Goal: Information Seeking & Learning: Learn about a topic

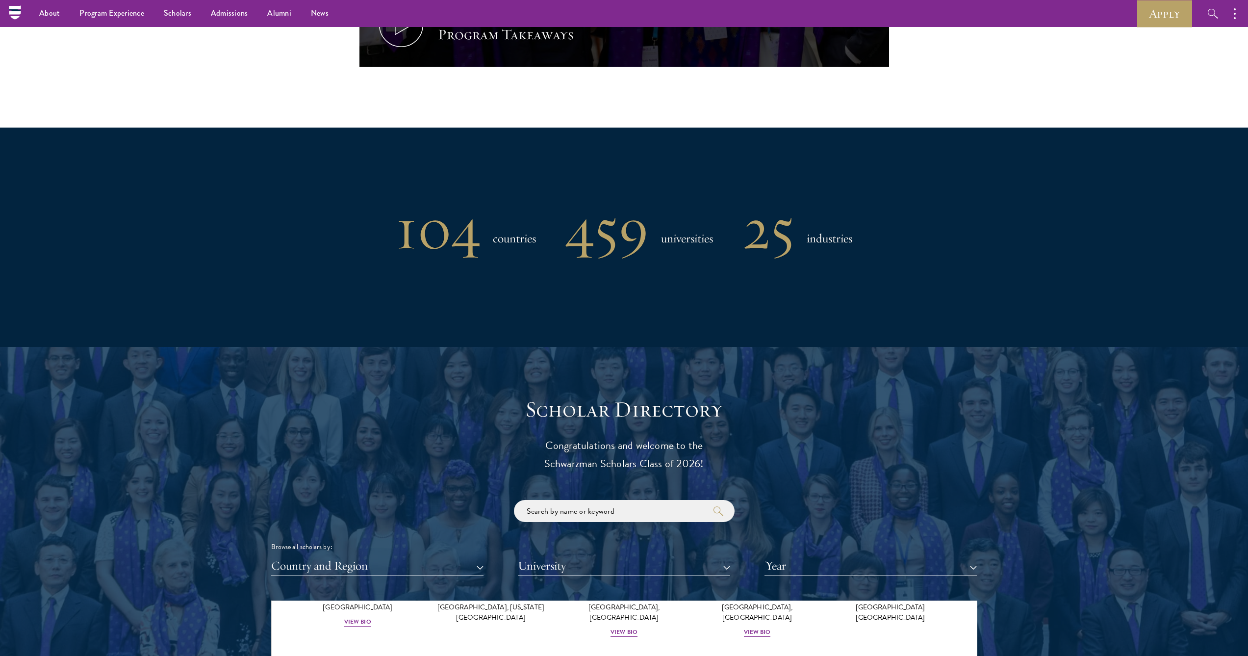
scroll to position [700, 0]
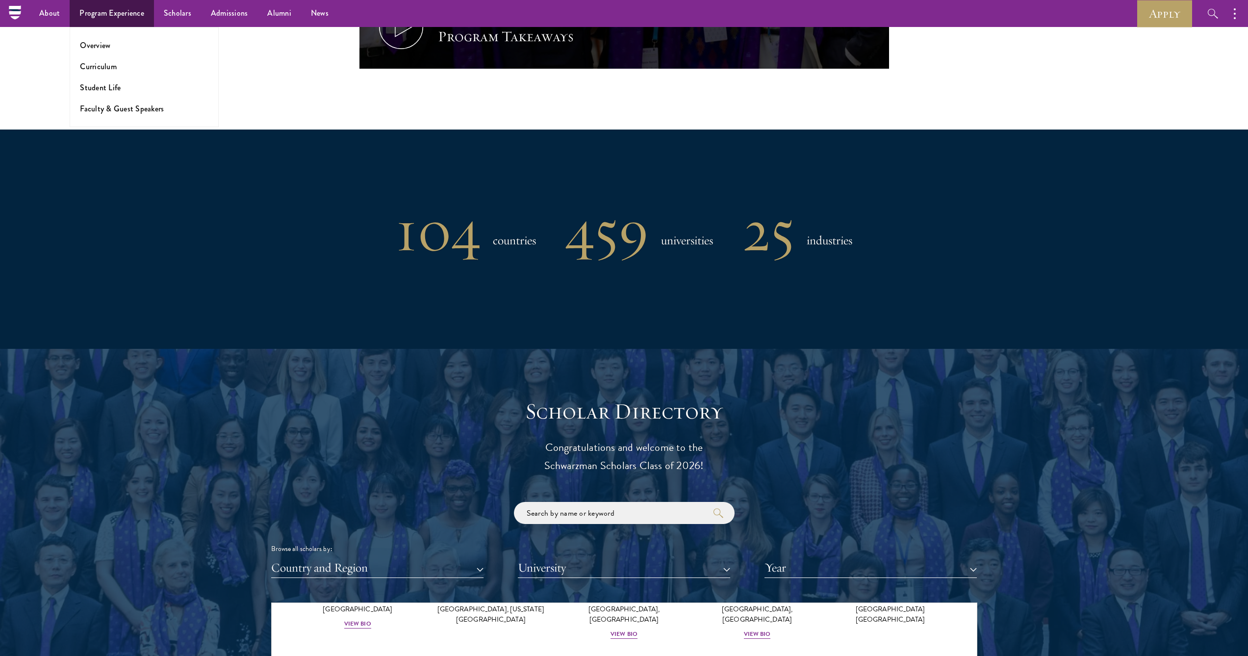
click at [120, 11] on link "Program Experience" at bounding box center [112, 13] width 84 height 27
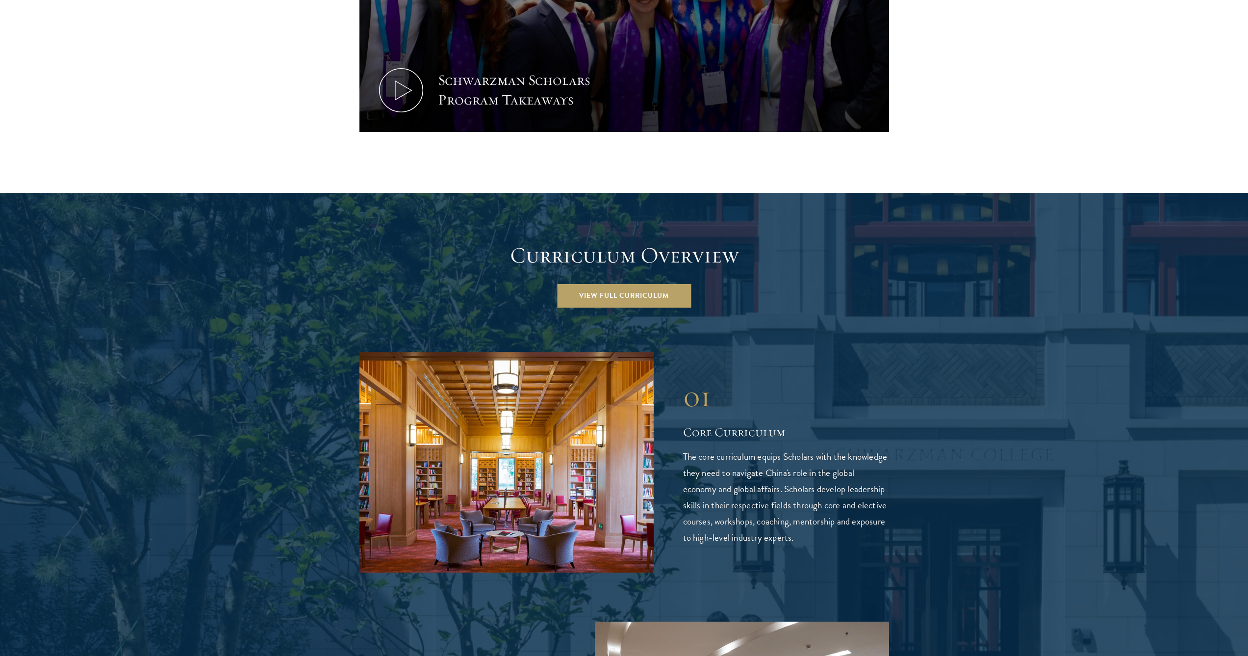
scroll to position [1222, 0]
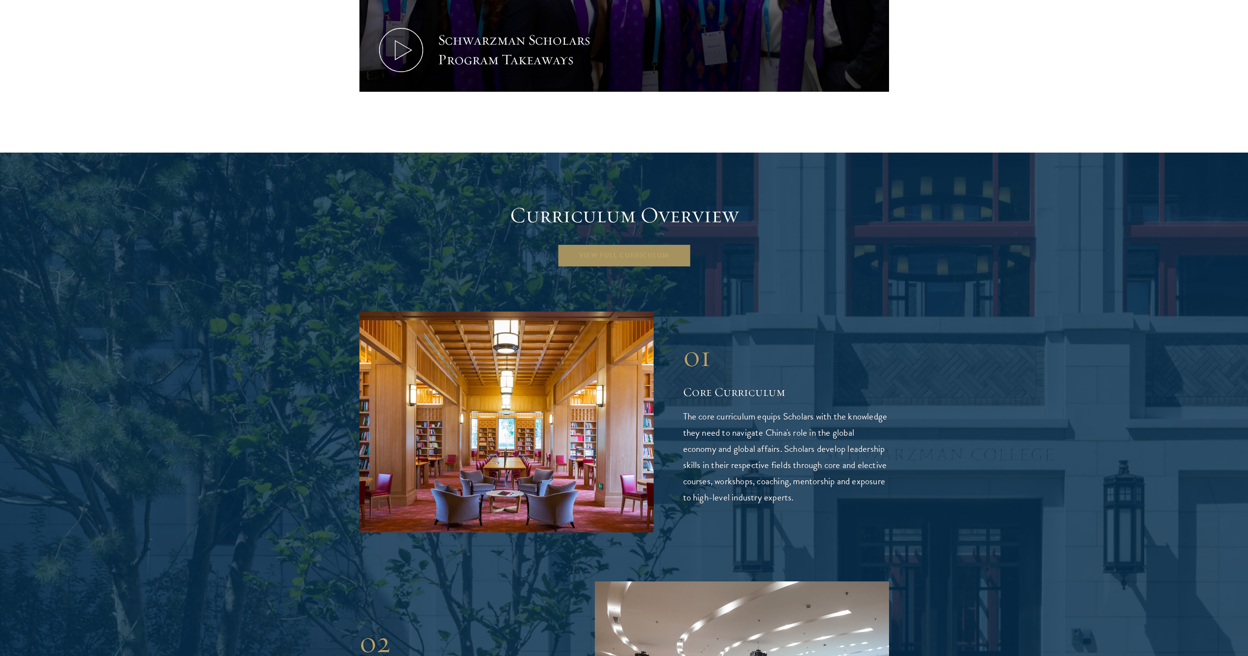
click at [641, 244] on link "View Full Curriculum" at bounding box center [624, 256] width 134 height 24
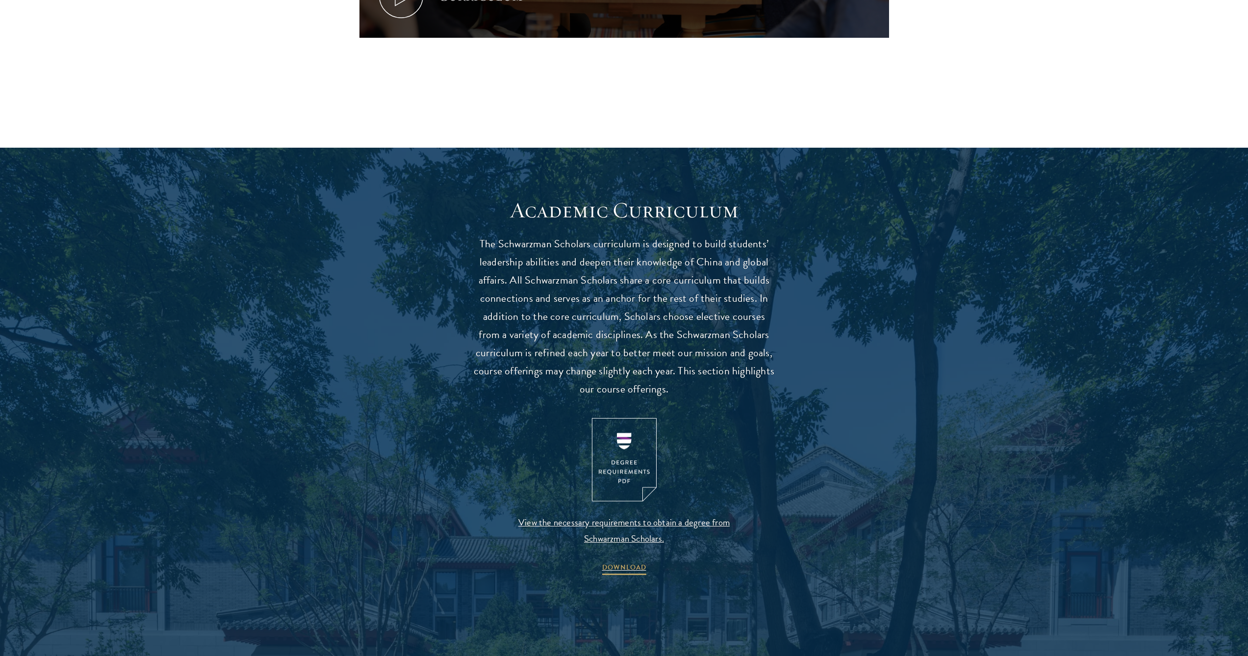
scroll to position [685, 0]
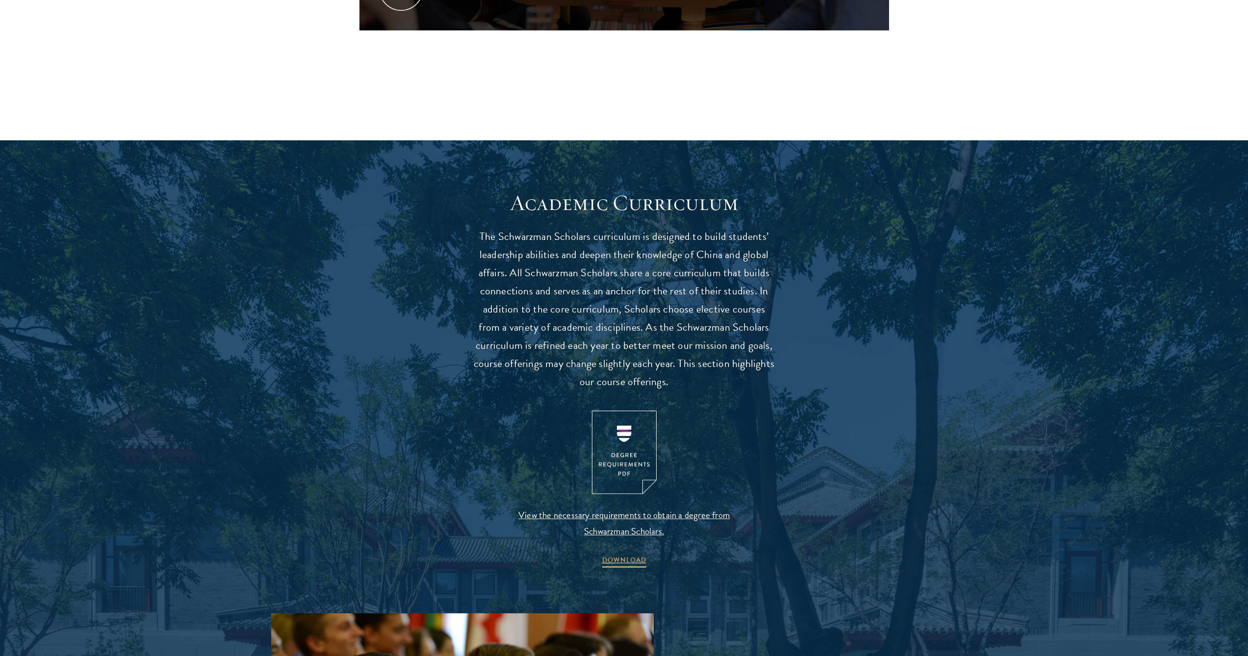
click at [620, 460] on img at bounding box center [624, 452] width 65 height 84
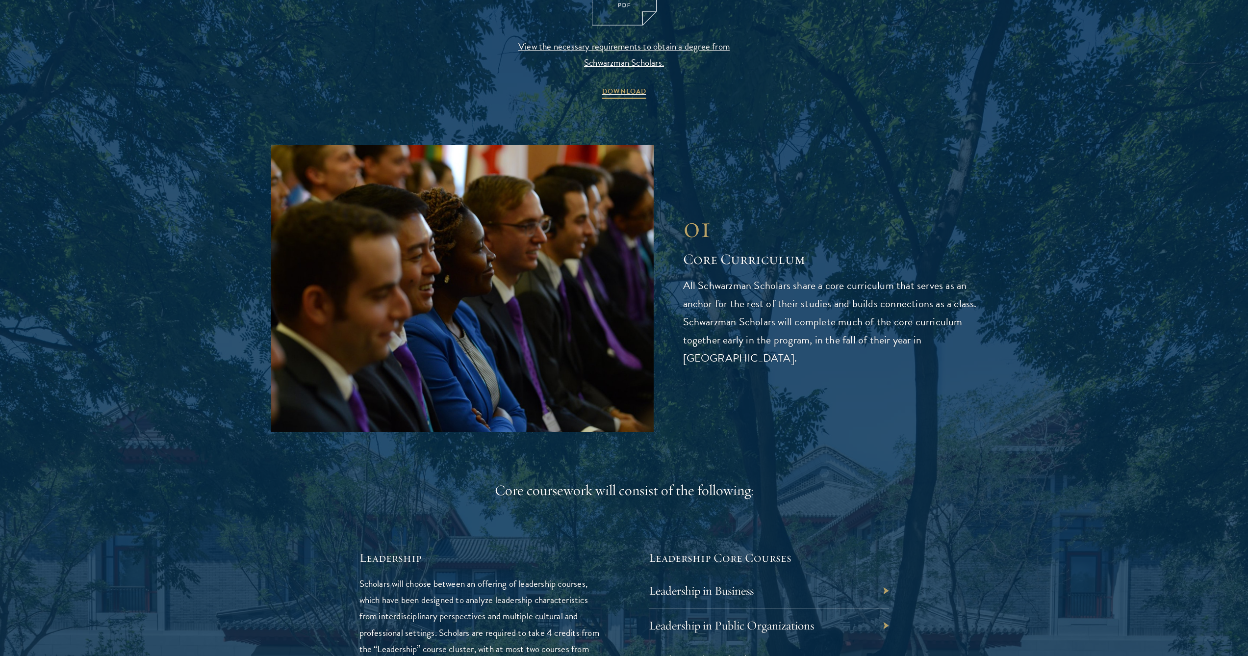
scroll to position [1154, 0]
click at [799, 400] on div "01 Core Curriculum 01 Core Curriculum All Schwarzman Scholars share a core curr…" at bounding box center [624, 287] width 706 height 287
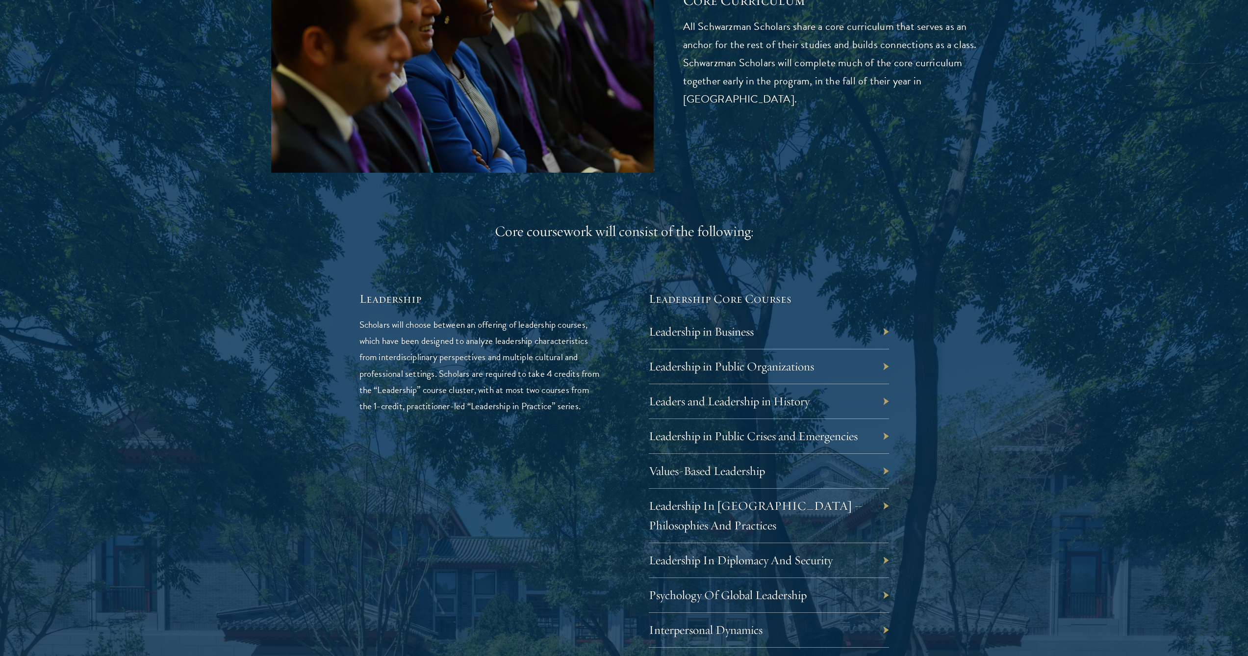
scroll to position [1418, 0]
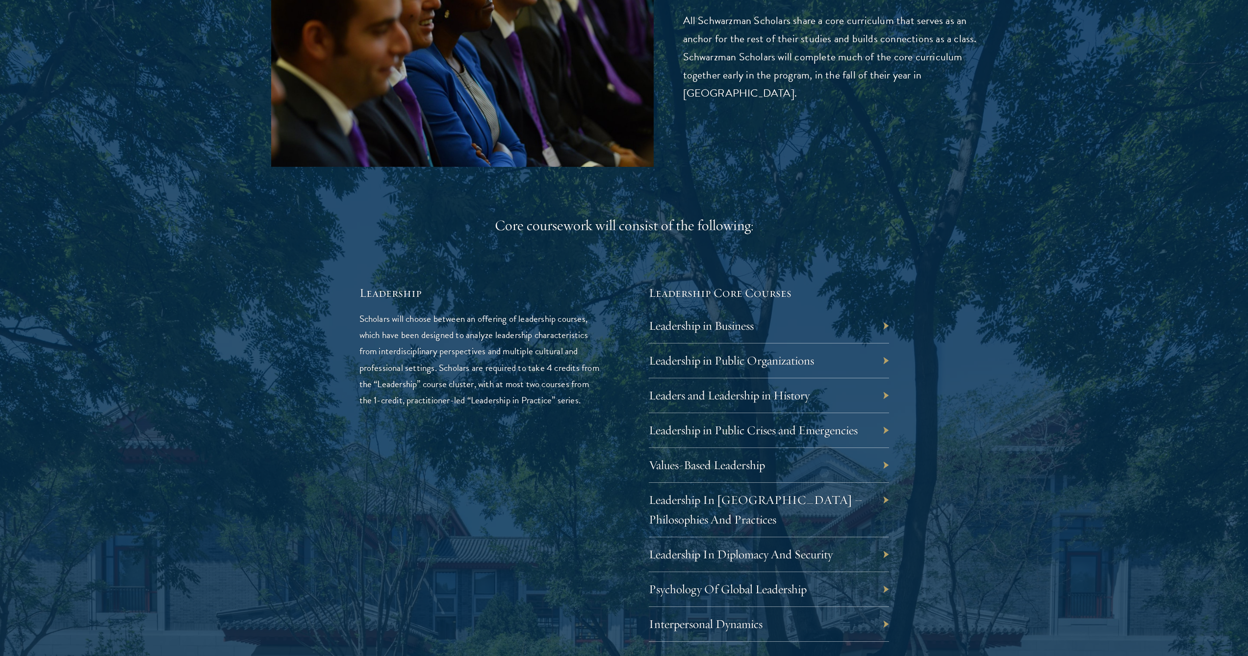
click at [848, 329] on div "Leadership in Business" at bounding box center [769, 325] width 240 height 35
click at [889, 322] on div "01 Core Curriculum 01 Core Curriculum All Schwarzman Scholars share a core curr…" at bounding box center [624, 519] width 706 height 1279
click at [886, 322] on div "Leadership in Business" at bounding box center [769, 325] width 240 height 35
click at [719, 318] on link "Leadership in Business" at bounding box center [708, 325] width 105 height 15
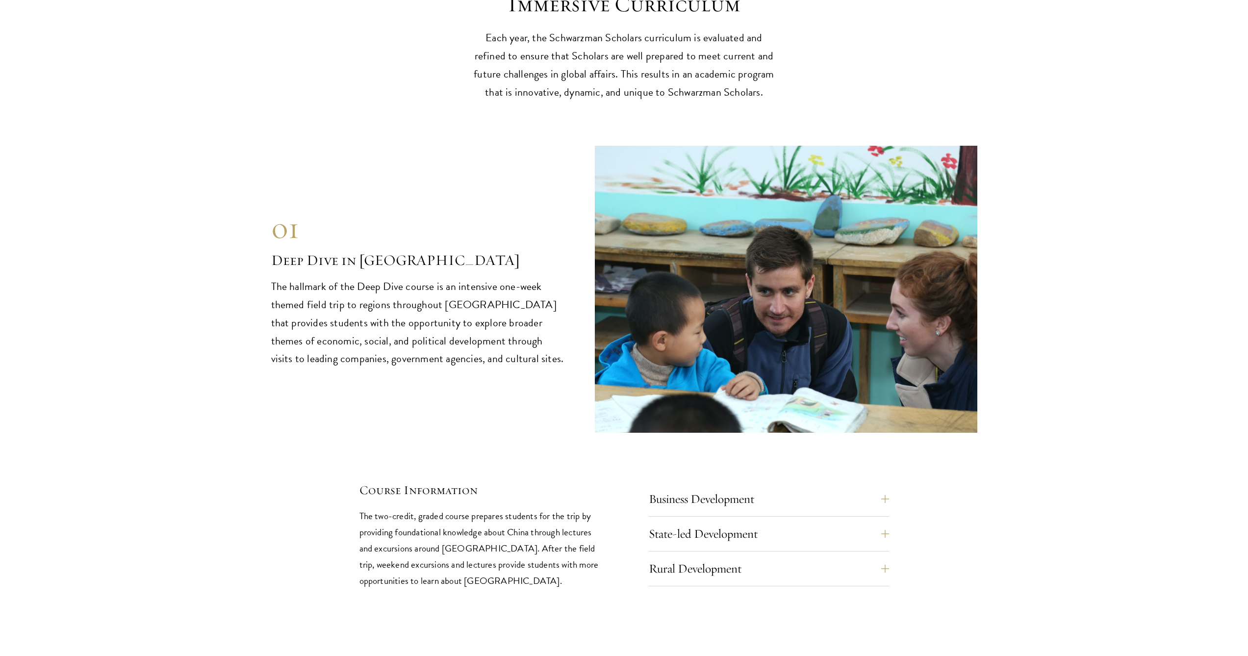
scroll to position [3923, 0]
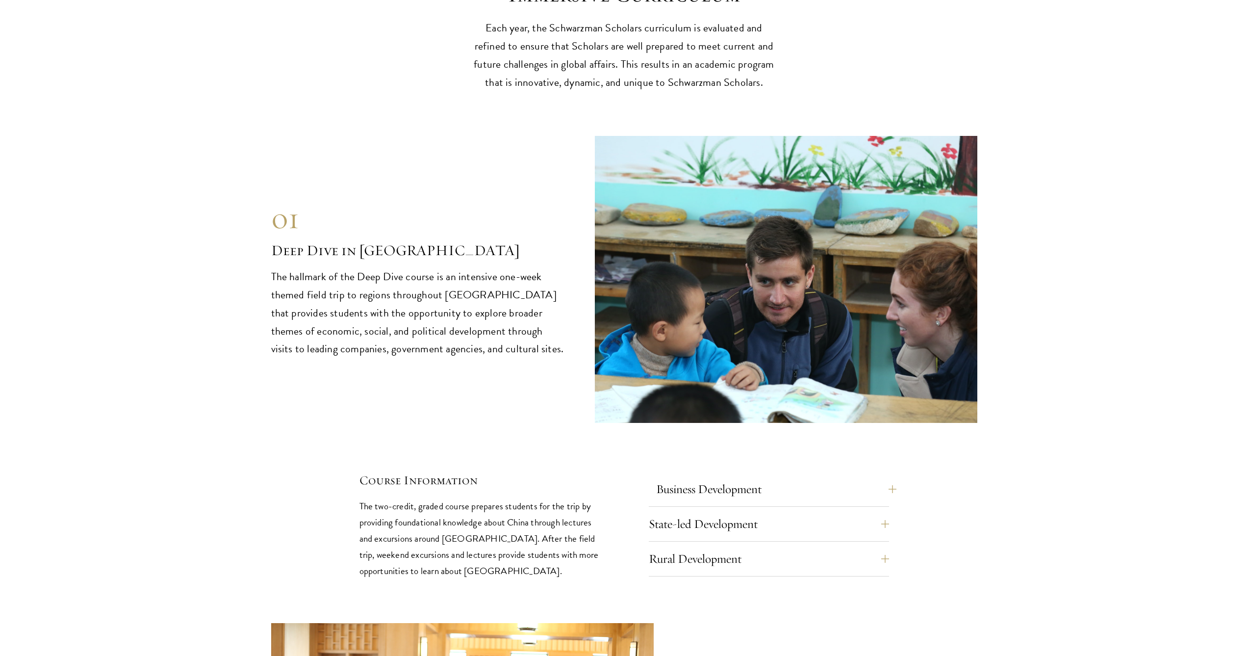
click at [738, 477] on button "Business Development" at bounding box center [776, 489] width 240 height 24
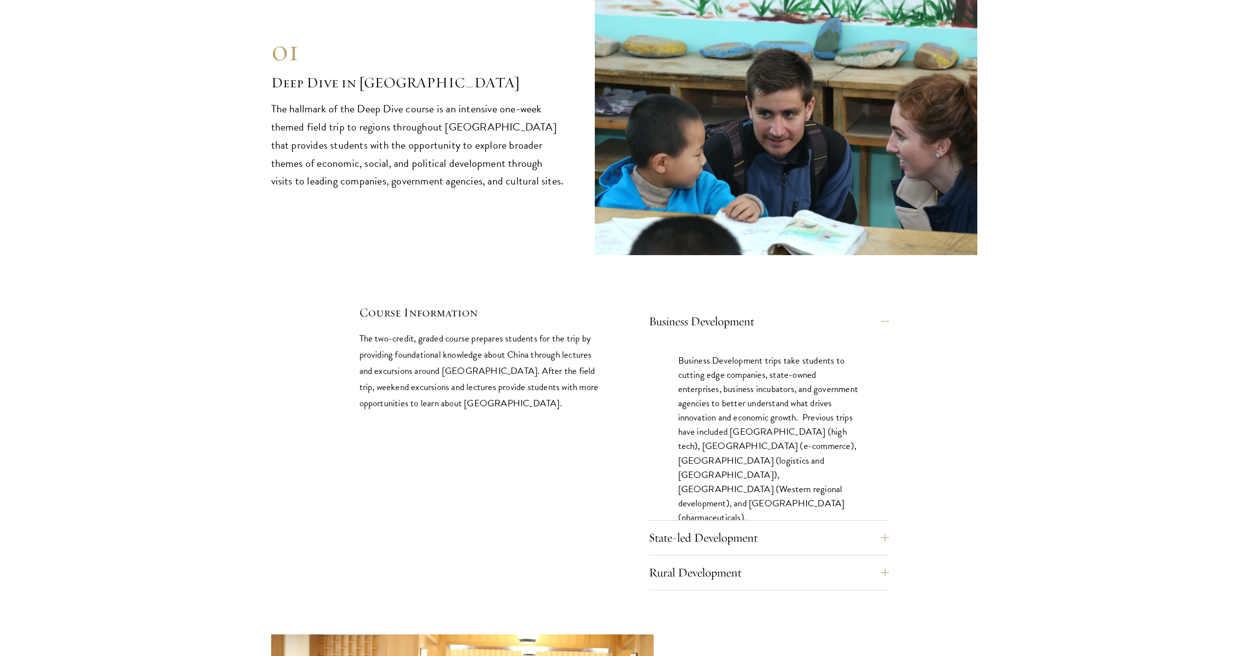
scroll to position [4095, 0]
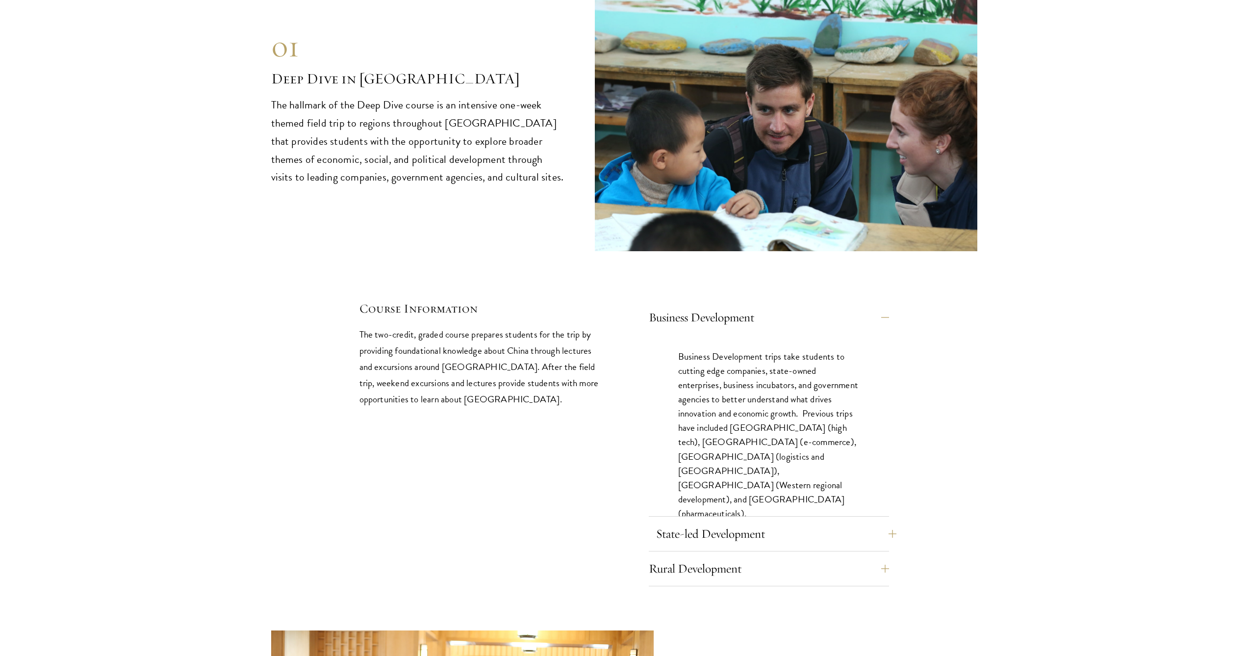
click at [732, 522] on button "State-led Development" at bounding box center [776, 534] width 240 height 24
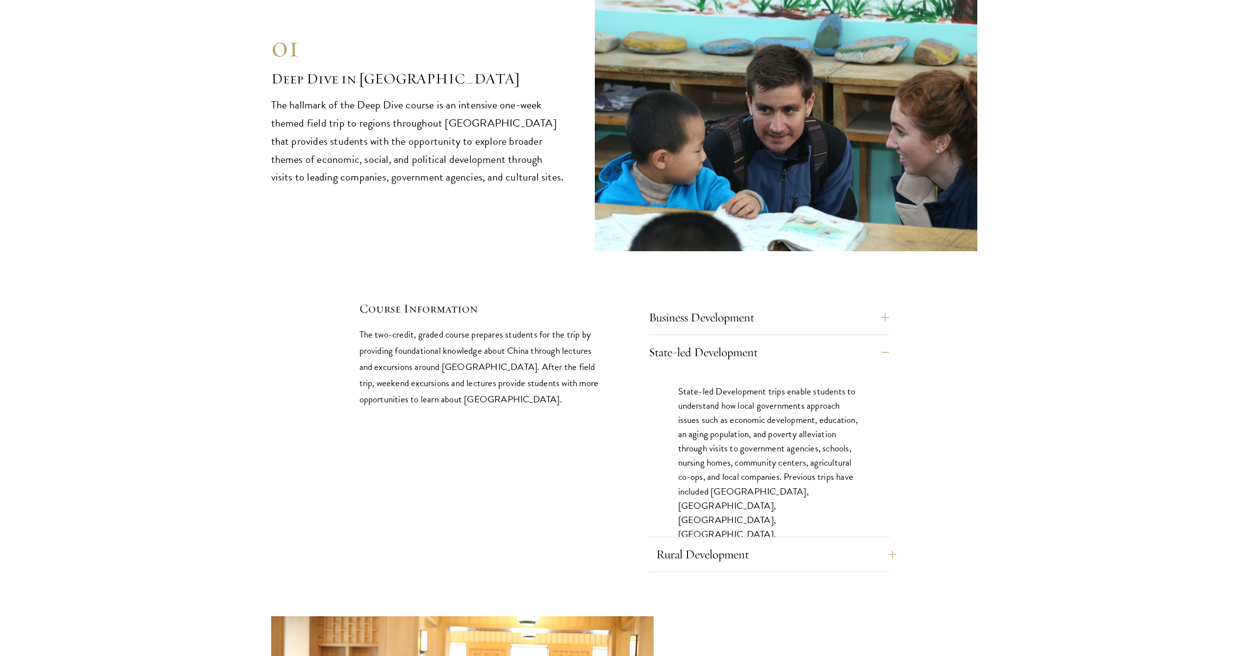
click at [735, 542] on button "Rural Development" at bounding box center [776, 554] width 240 height 24
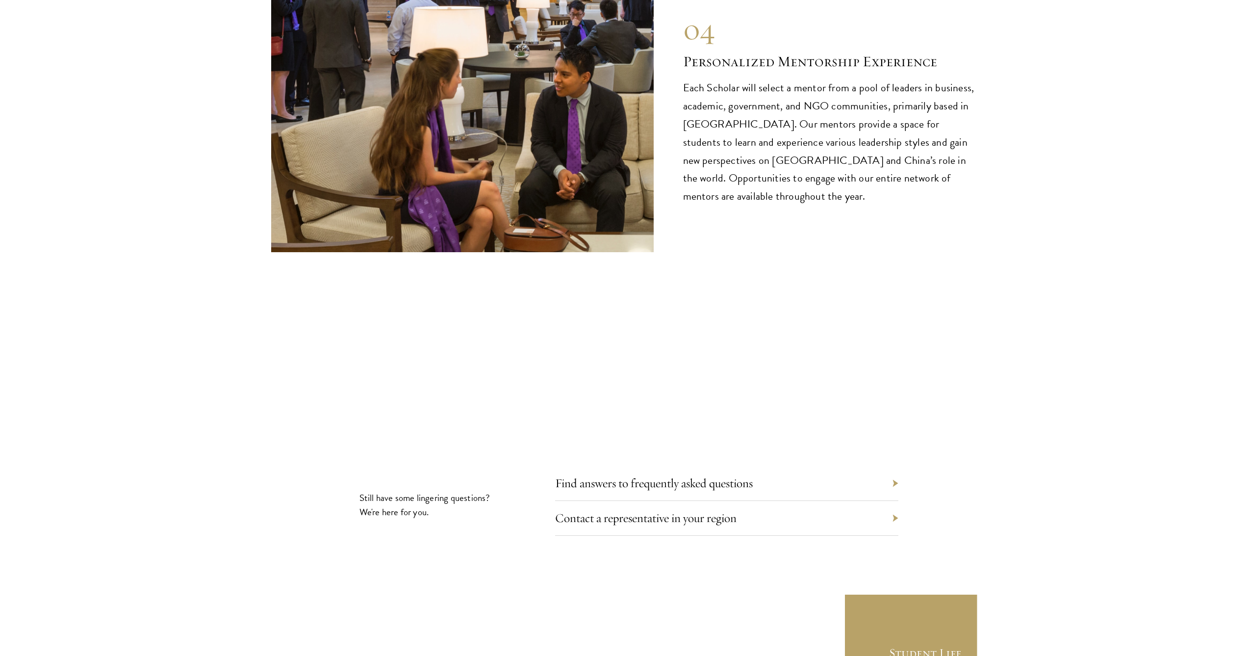
scroll to position [5405, 0]
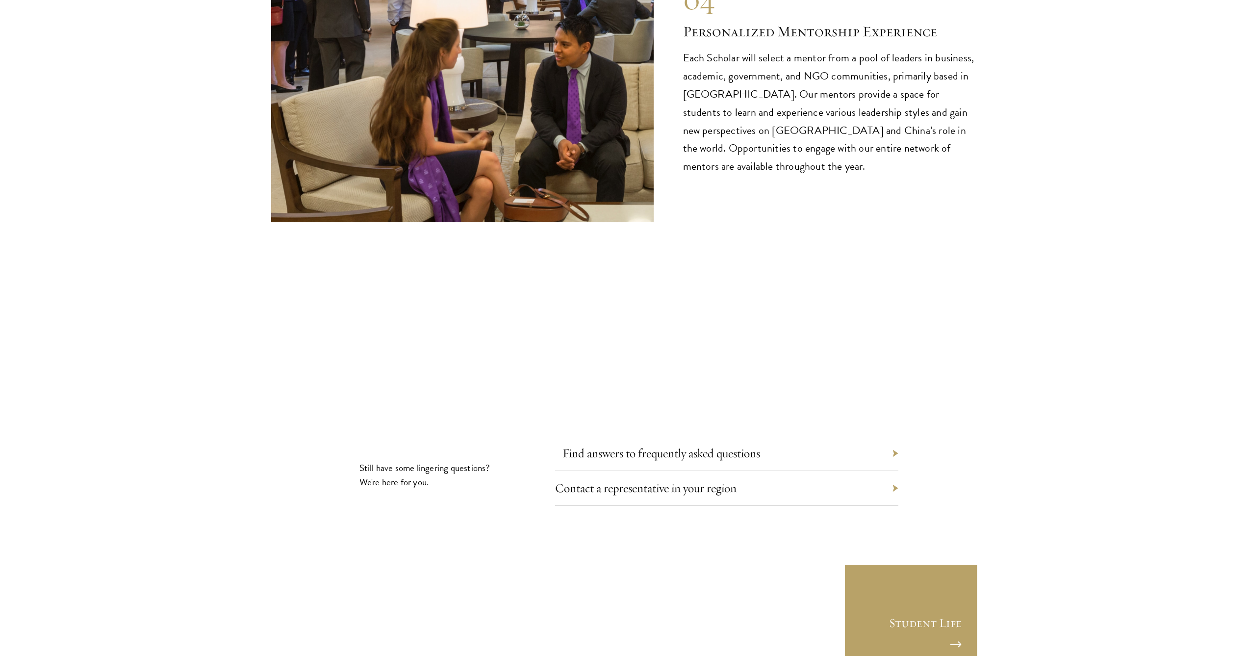
click at [687, 445] on link "Find answers to frequently asked questions" at bounding box center [661, 452] width 198 height 15
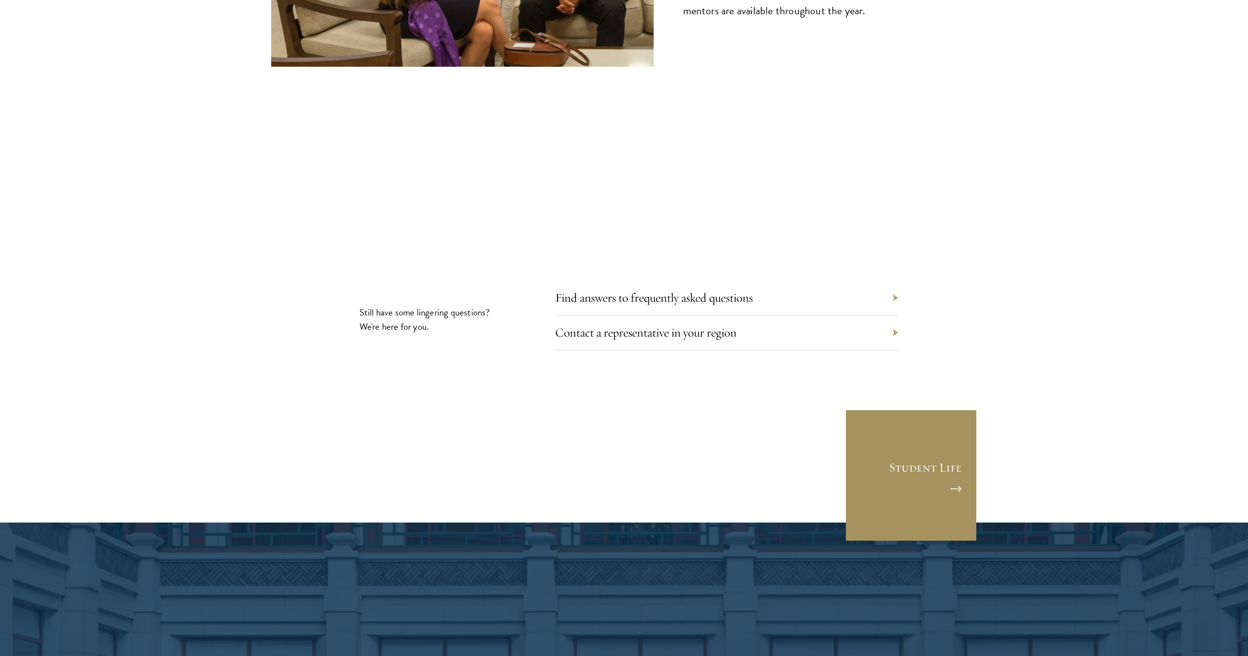
click at [896, 463] on link "Student Life" at bounding box center [911, 475] width 132 height 132
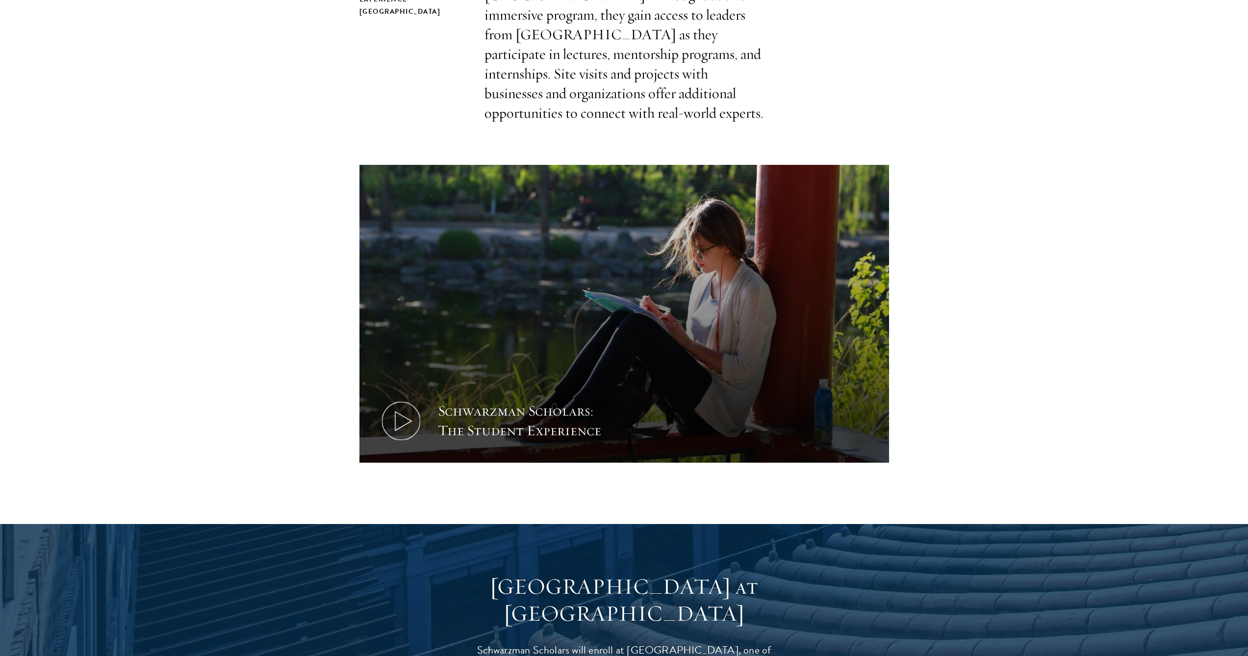
scroll to position [425, 0]
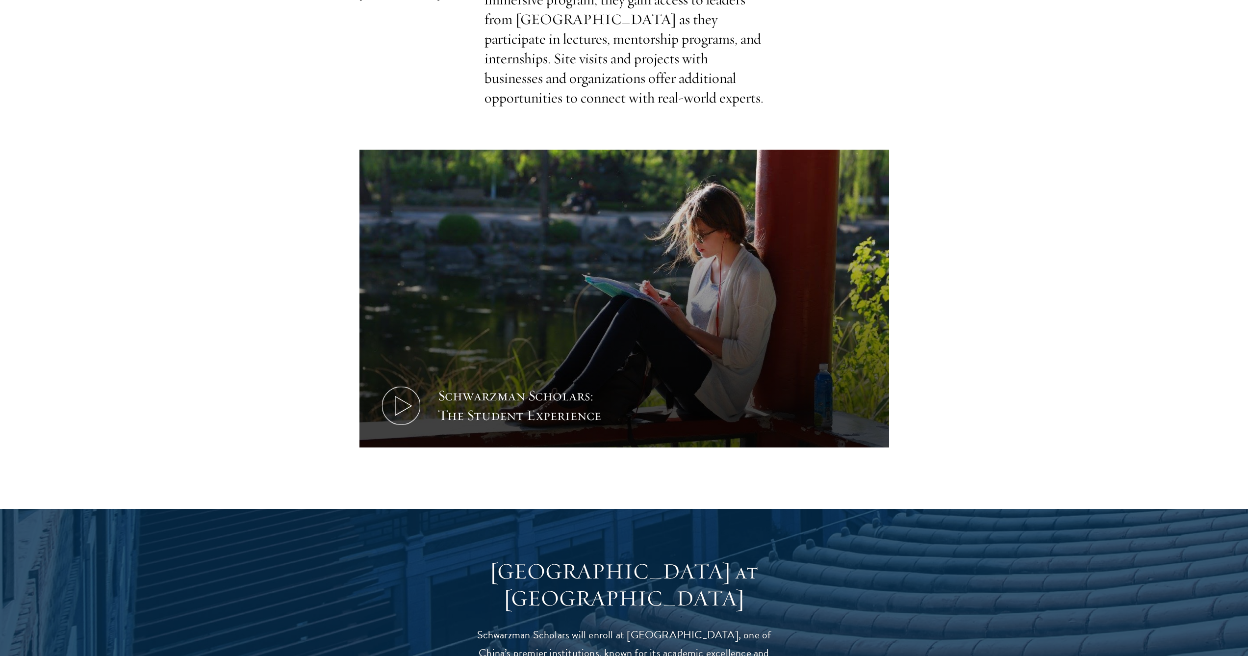
click at [416, 383] on icon at bounding box center [401, 405] width 44 height 44
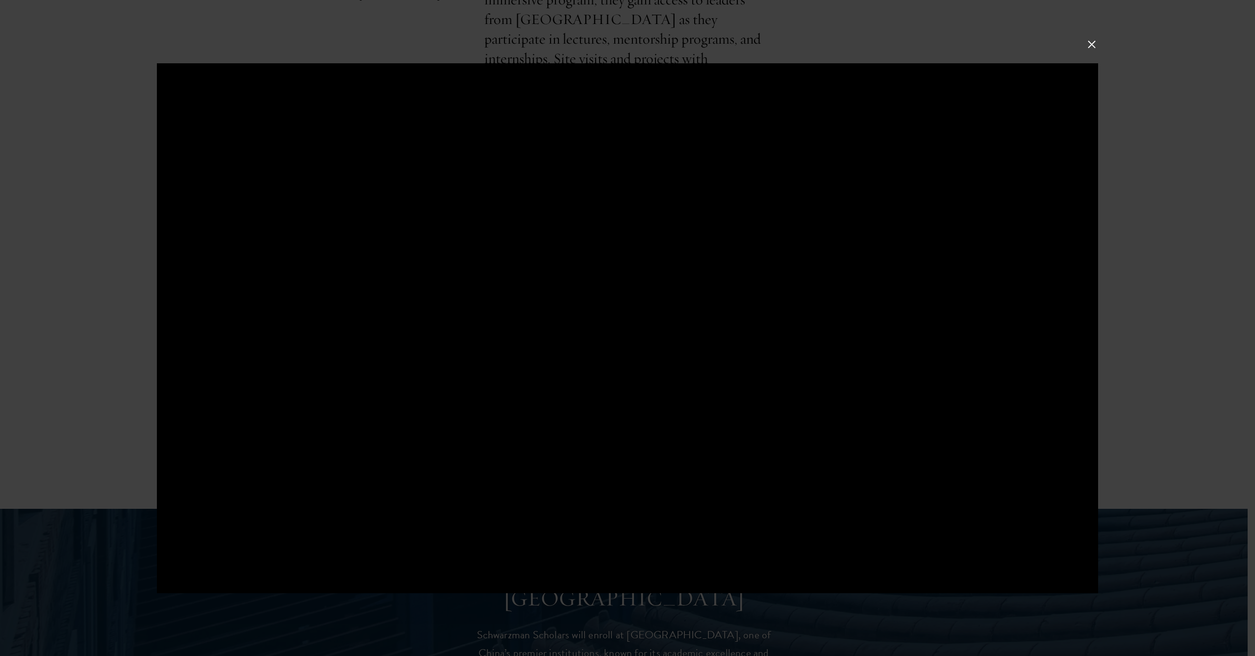
click at [1096, 46] on button at bounding box center [1092, 44] width 13 height 13
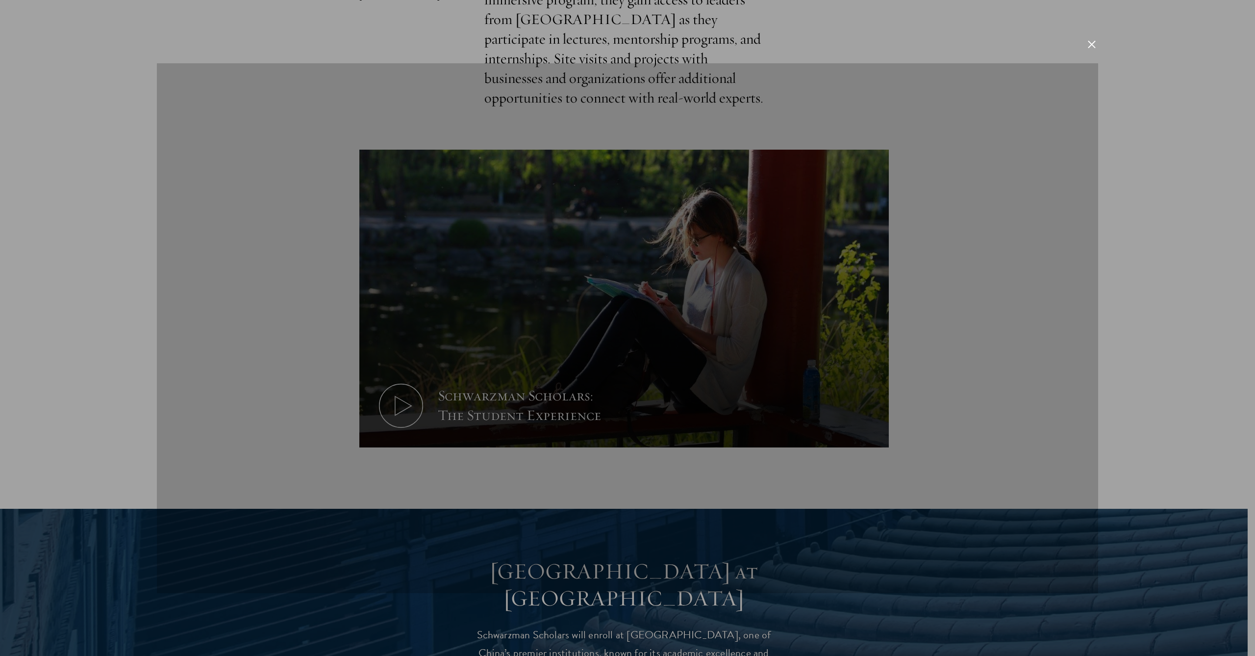
click at [1096, 46] on button at bounding box center [1092, 44] width 13 height 13
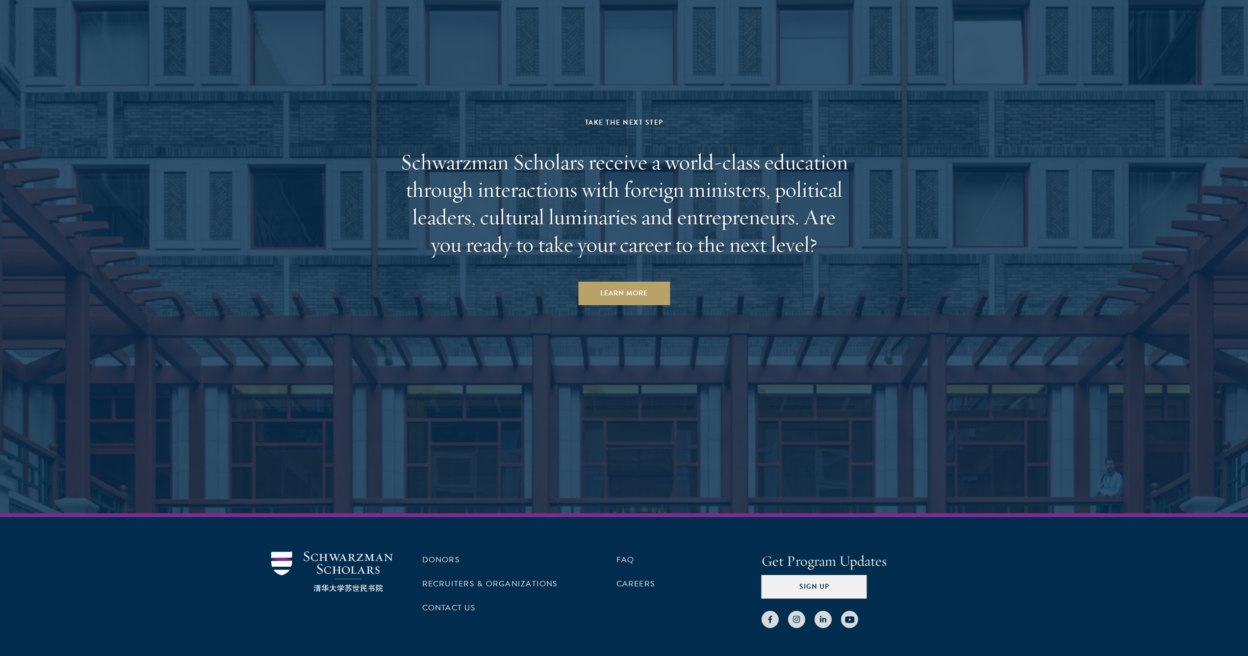
scroll to position [3716, 0]
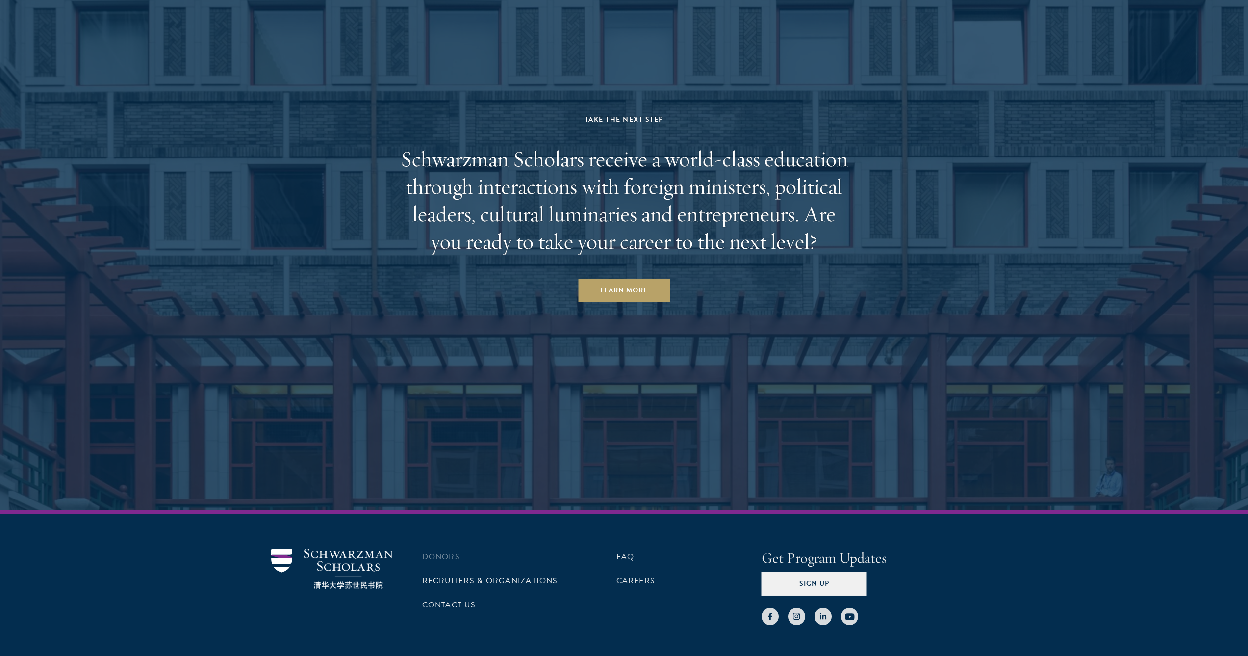
click at [438, 551] on link "Donors" at bounding box center [441, 557] width 38 height 12
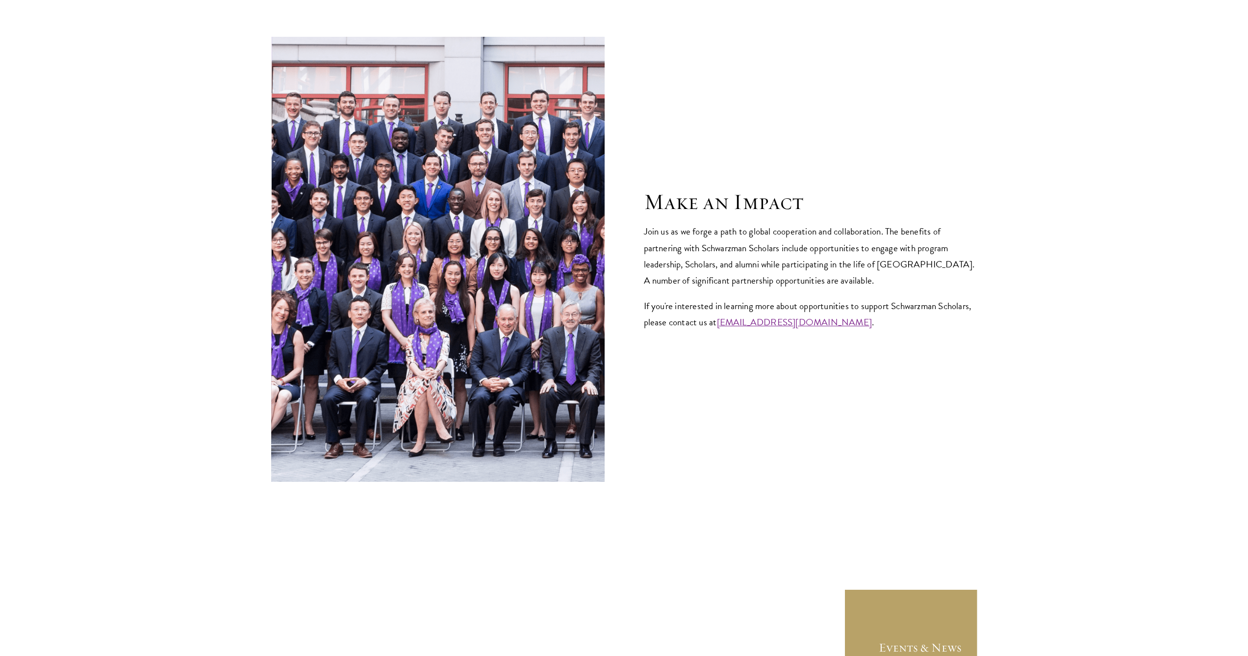
scroll to position [3795, 0]
